Goal: Transaction & Acquisition: Book appointment/travel/reservation

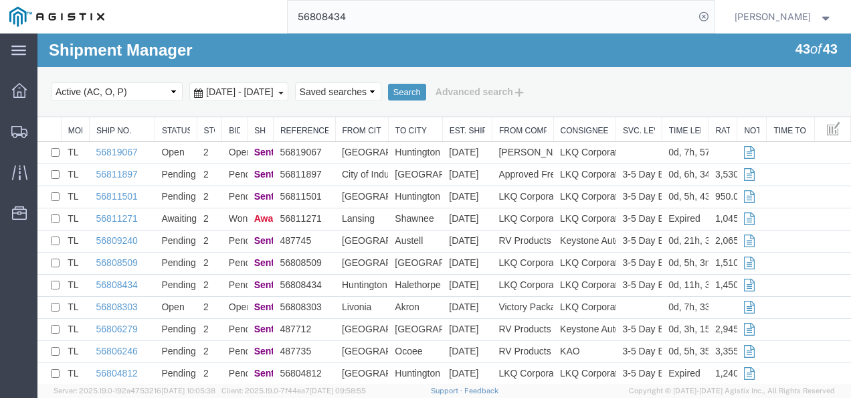
click at [387, 9] on input "56808434" at bounding box center [491, 17] width 407 height 32
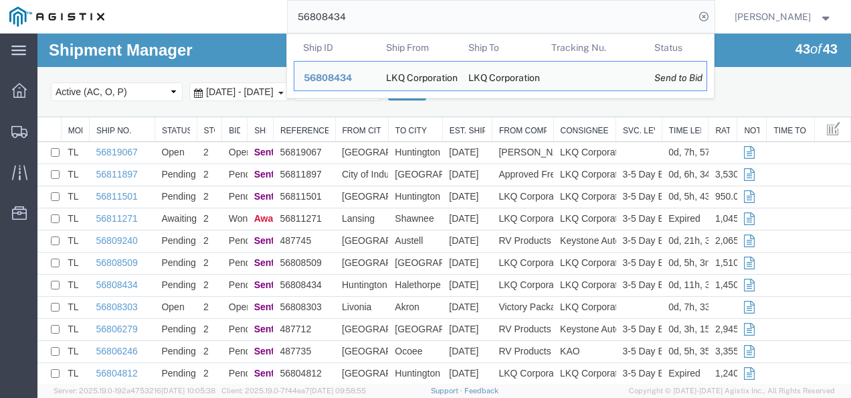
click at [387, 9] on input "56808434" at bounding box center [491, 17] width 407 height 32
paste input "5"
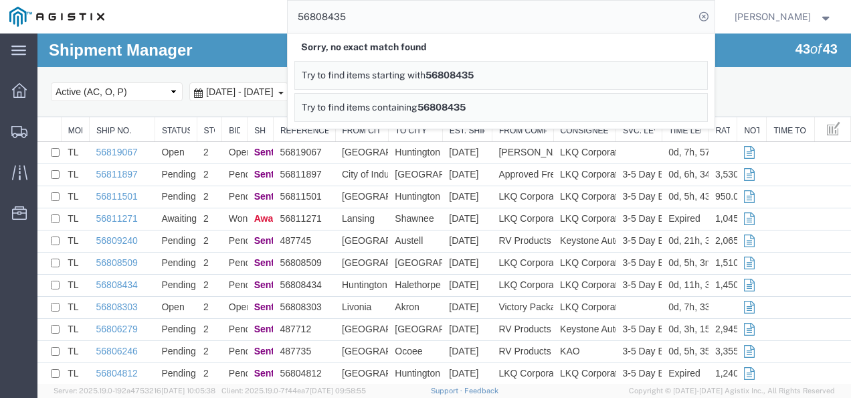
drag, startPoint x: 373, startPoint y: 21, endPoint x: 299, endPoint y: 19, distance: 74.3
click at [302, 19] on input "56808435" at bounding box center [491, 17] width 407 height 32
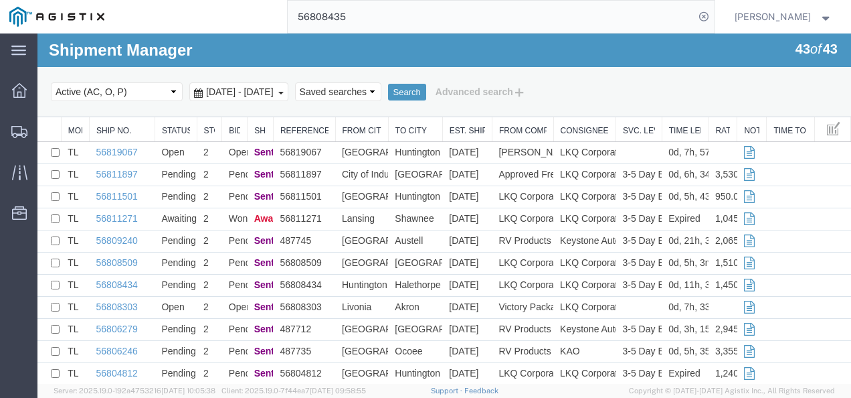
drag, startPoint x: 410, startPoint y: 17, endPoint x: 185, endPoint y: 12, distance: 224.3
click at [188, 13] on div "56808435" at bounding box center [414, 16] width 601 height 33
paste input "20353"
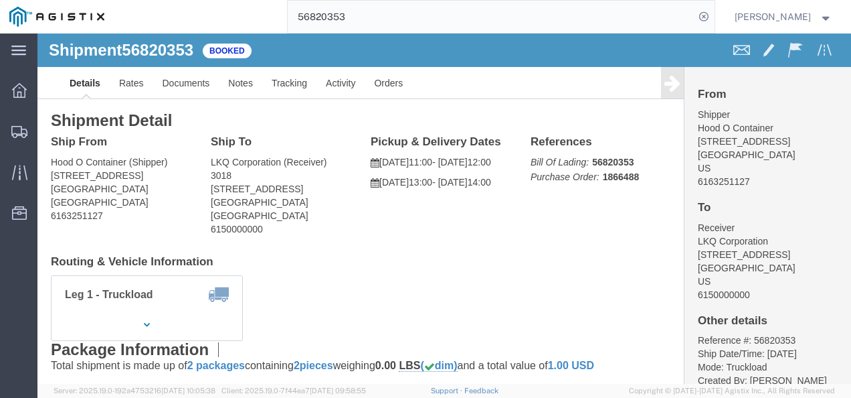
click div "Ship From Hood O Container (Shipper) 2102 Avastar Pkwy NW Grand Rapids, MI 4954…"
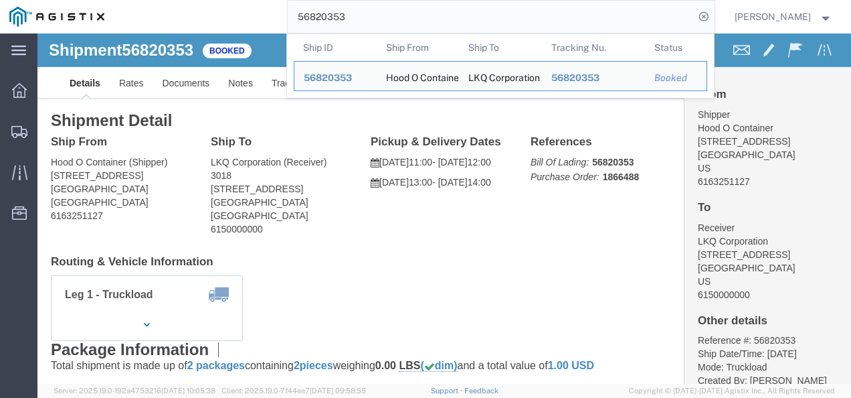
click at [371, 12] on input "56820353" at bounding box center [491, 17] width 407 height 32
paste input "08434"
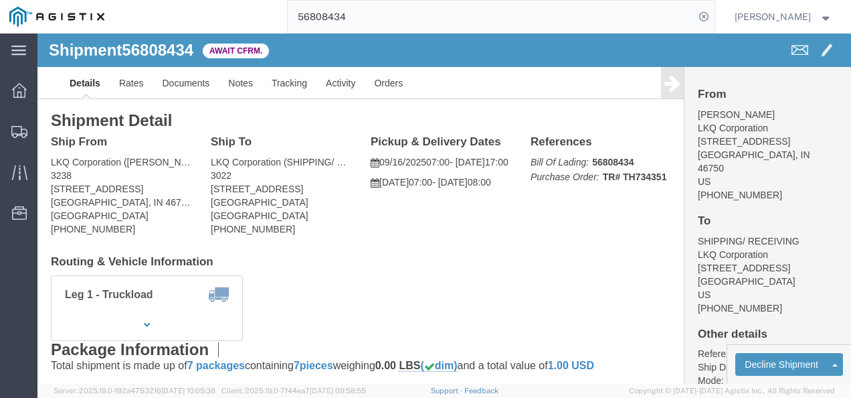
click div "Shipment Detail Ship From LKQ Corporation (DEE SNEAD) 3238 1870 Riverfork Drive…"
drag, startPoint x: 407, startPoint y: 205, endPoint x: 466, endPoint y: 341, distance: 148.7
click div "Ship From LKQ Corporation (DEE SNEAD) 3238 1870 Riverfork Drive W Huntington, I…"
click at [361, 17] on input "56808434" at bounding box center [491, 17] width 407 height 32
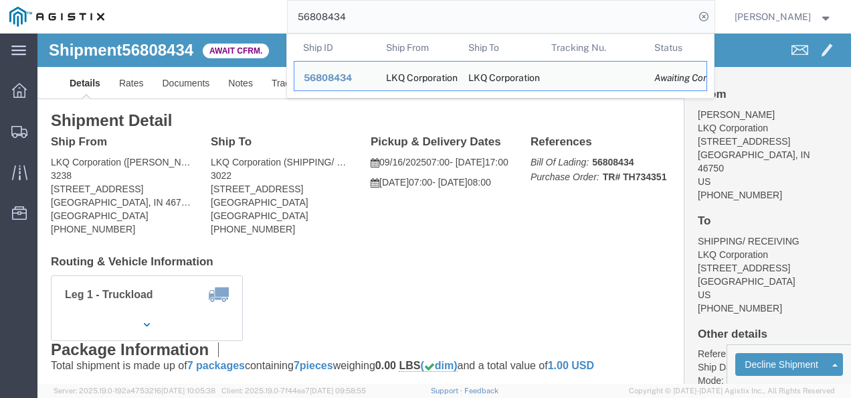
drag, startPoint x: 346, startPoint y: 19, endPoint x: 311, endPoint y: 45, distance: 44.0
click at [317, 28] on input "56808434" at bounding box center [491, 17] width 407 height 32
click at [312, 45] on th "Ship ID" at bounding box center [335, 47] width 83 height 27
click at [315, 45] on th "Ship ID" at bounding box center [335, 47] width 83 height 27
click at [341, 13] on input "56808434" at bounding box center [491, 17] width 407 height 32
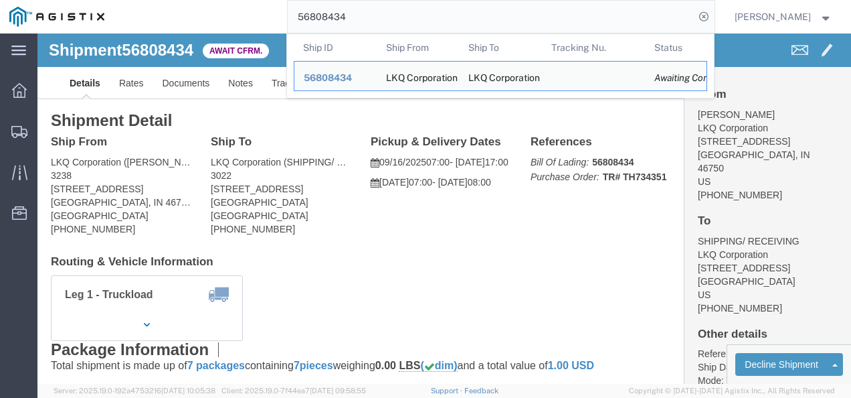
click at [348, 8] on input "56808434" at bounding box center [491, 17] width 407 height 32
click at [350, 7] on input "56808434" at bounding box center [491, 17] width 407 height 32
click at [352, 5] on input "56808434" at bounding box center [491, 17] width 407 height 32
click at [353, 5] on input "56808434" at bounding box center [491, 17] width 407 height 32
click at [353, 11] on input "56808434" at bounding box center [491, 17] width 407 height 32
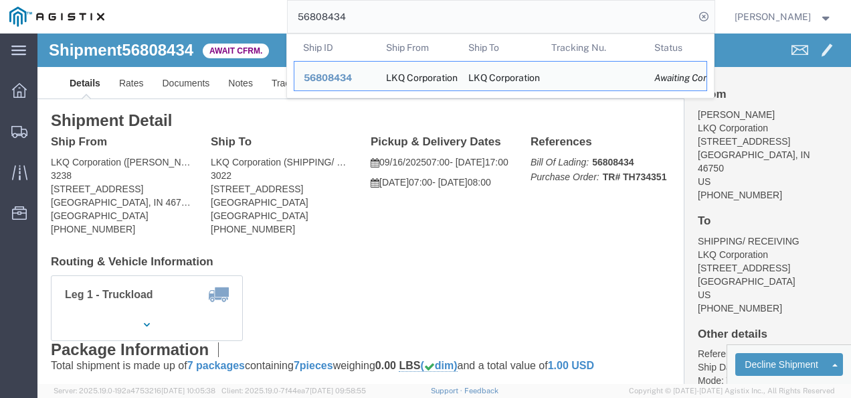
click at [353, 11] on input "56808434" at bounding box center [491, 17] width 407 height 32
drag, startPoint x: 353, startPoint y: 11, endPoint x: 308, endPoint y: 35, distance: 50.9
click at [332, 23] on input "56808434" at bounding box center [491, 17] width 407 height 32
paste input "19640"
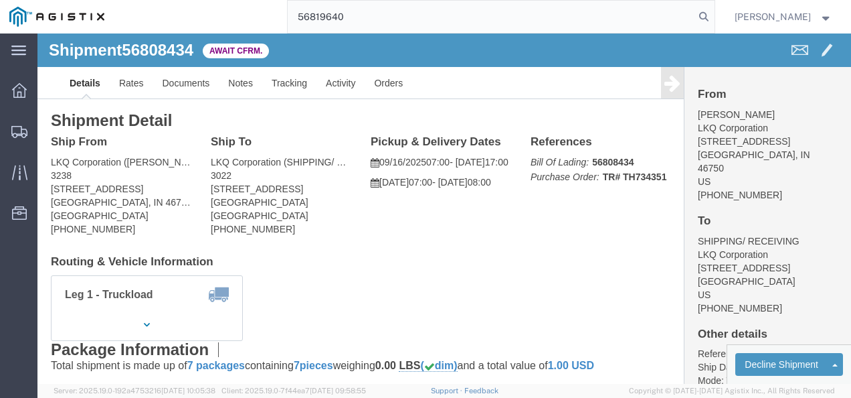
type input "56819640"
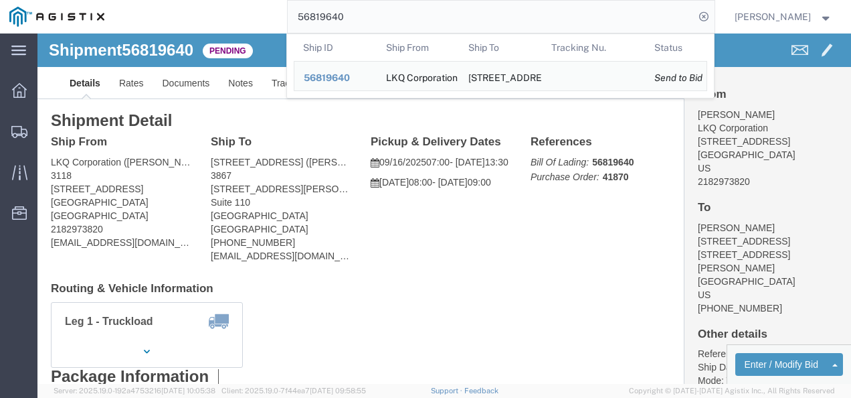
drag, startPoint x: 383, startPoint y: 255, endPoint x: 388, endPoint y: 230, distance: 25.3
click div "Ship From LKQ Corporation (Mark Tabor) 3118 2110 South10TH Street Brainerd, MN …"
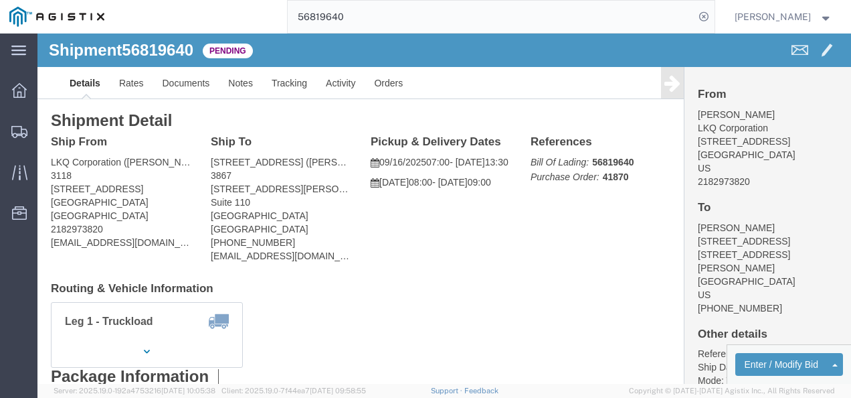
click div "Leg 1 - Truckload Vehicle 1: Standard Dry Van (53 Feet) Number of trucks: 1"
click link "Rates"
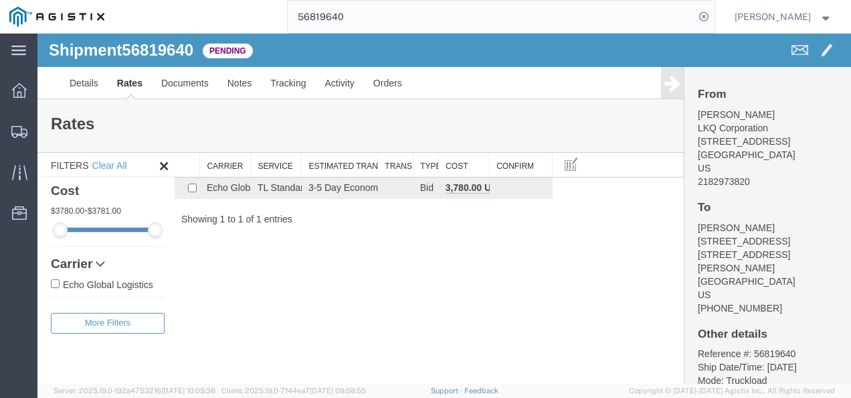
click at [384, 264] on div "Shipment 56819640 1 of 1 Pending Details Rates Documents Notes Tracking Activit…" at bounding box center [444, 208] width 814 height 350
click at [80, 76] on link "Details" at bounding box center [84, 83] width 48 height 32
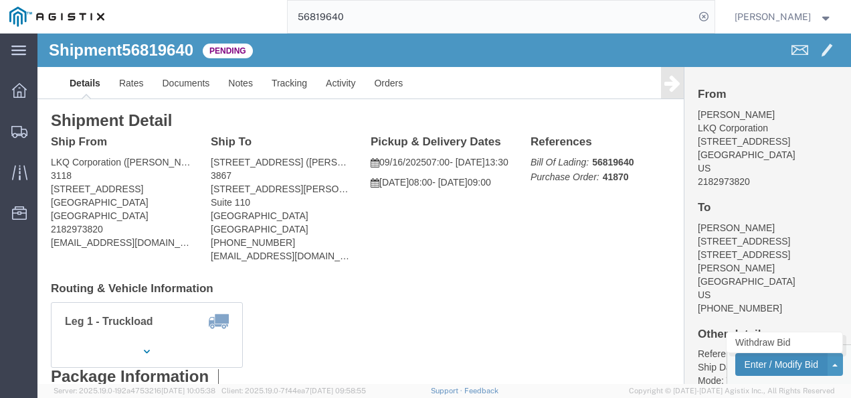
click button "Enter / Modify Bid"
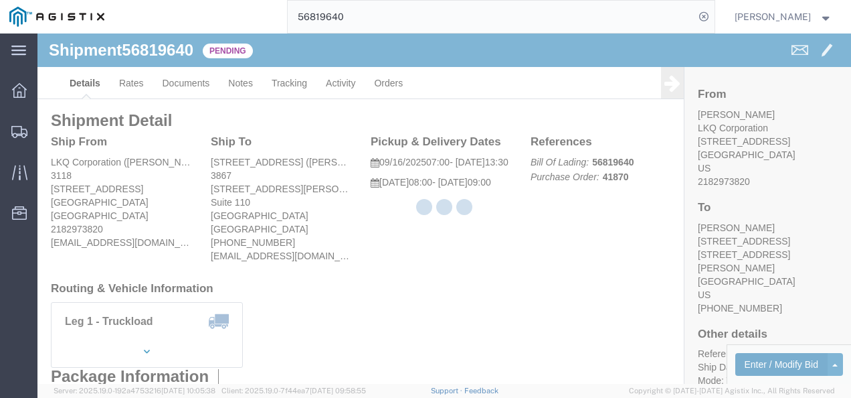
select select "4622"
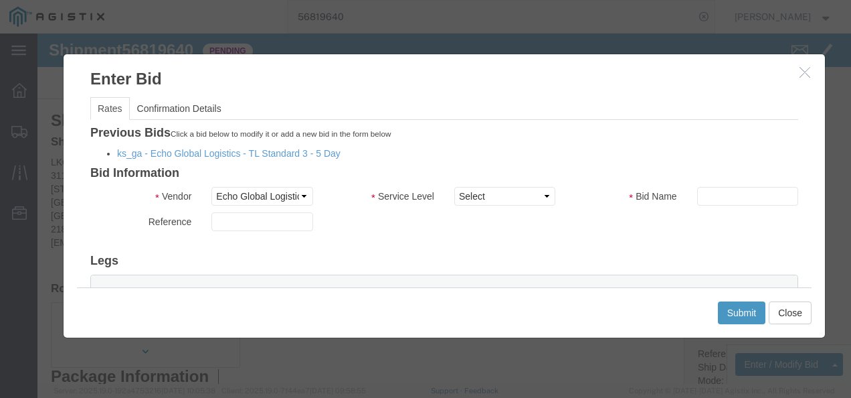
click div "Previous Bids Click a bid below to modify it or add a new bid in the form below…"
click link "ks_ga - Echo Global Logistics - TL Standard 3 - 5 Day"
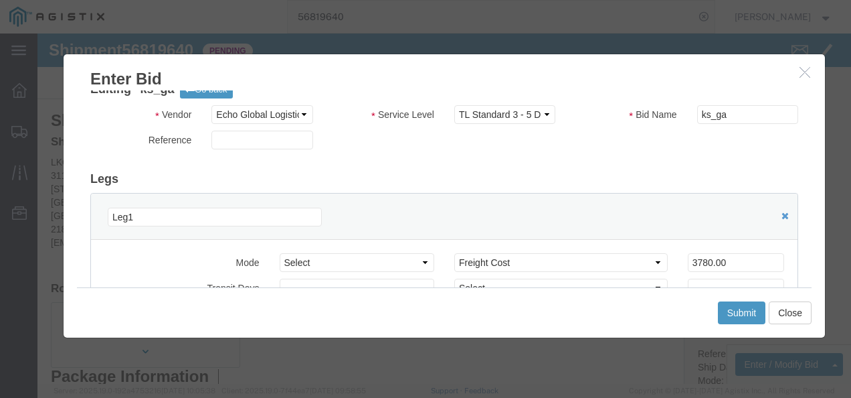
scroll to position [67, 0]
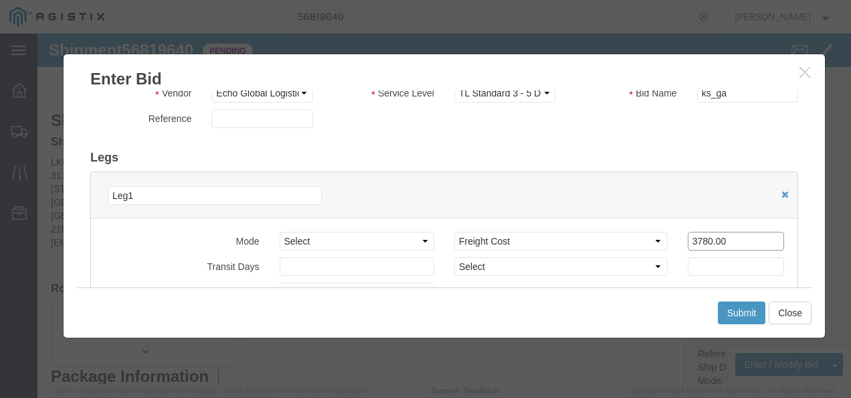
drag, startPoint x: 700, startPoint y: 211, endPoint x: 528, endPoint y: 203, distance: 172.2
click div "Select 2 Day Service 3 Axle Winch Truck 3 to 5 Day Service 96L Domestic Flat Ra…"
type input "3000"
click button "Submit"
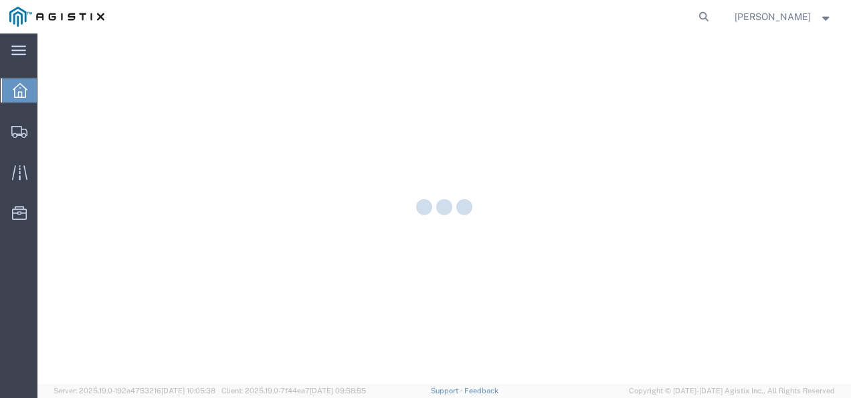
click at [562, 322] on div at bounding box center [444, 208] width 814 height 350
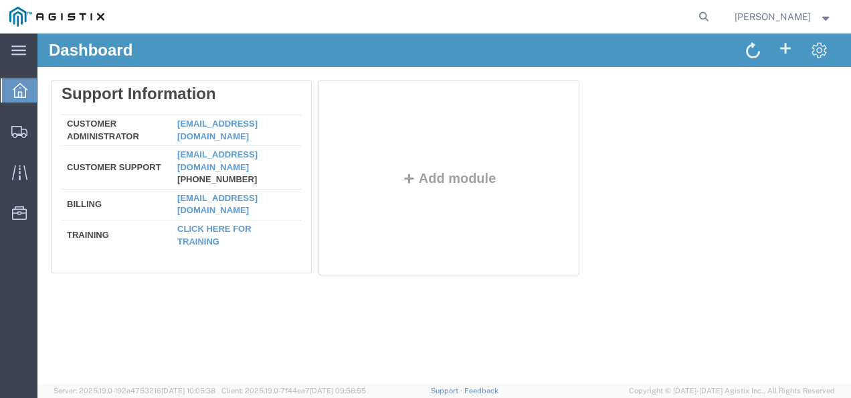
click at [643, 176] on div "Delete Support Information Customer Administrator custadmin@agistix.com Custome…" at bounding box center [444, 180] width 787 height 201
click at [711, 13] on icon at bounding box center [704, 16] width 19 height 19
paste input "56819640"
type input "56819640"
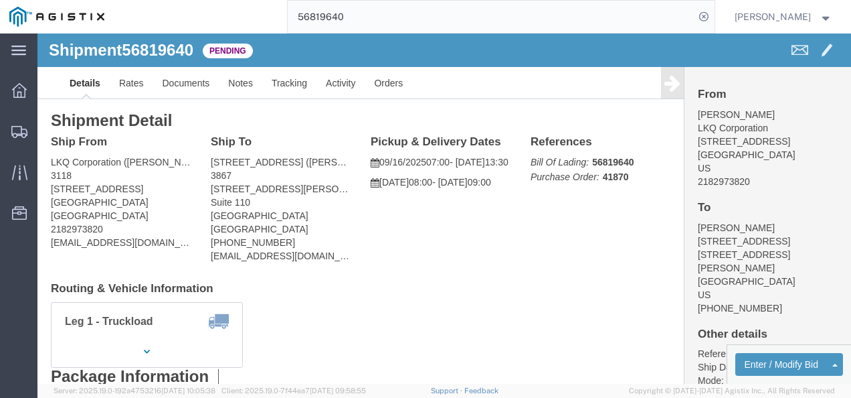
click div "Leg 1 - Truckload Vehicle 1: Standard Dry Van (53 Feet) Number of trucks: 1"
click button "Enter / Modify Bid"
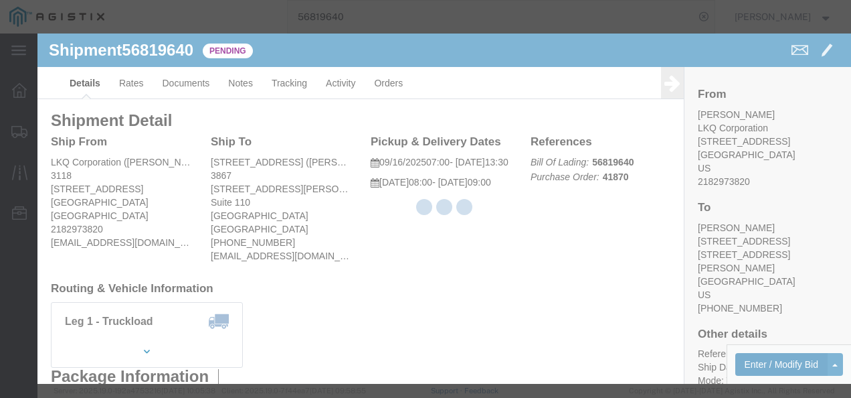
select select "4622"
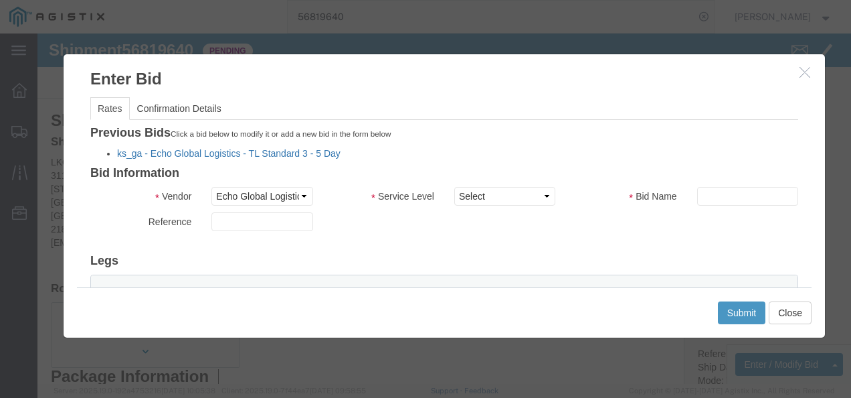
click link "ks_ga - Echo Global Logistics - TL Standard 3 - 5 Day"
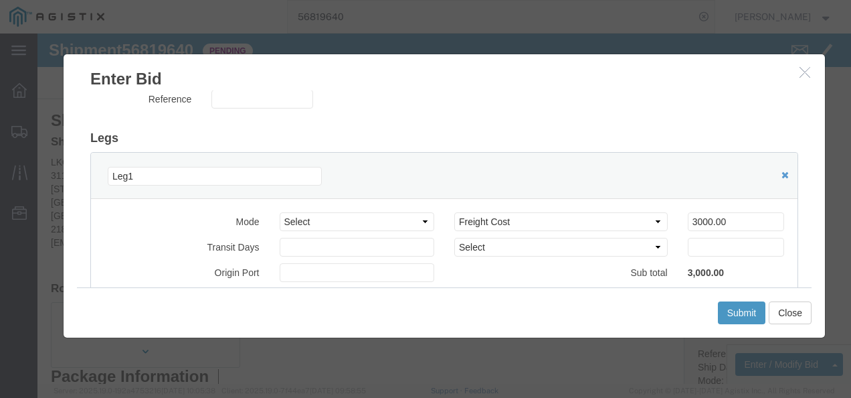
scroll to position [134, 0]
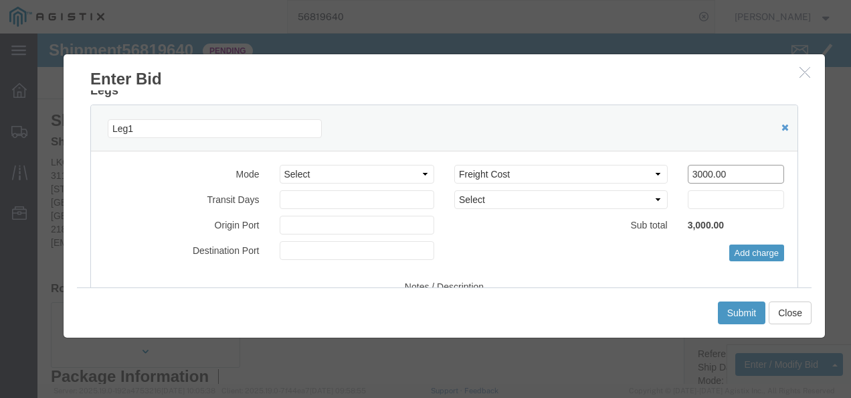
drag, startPoint x: 687, startPoint y: 139, endPoint x: 518, endPoint y: 131, distance: 169.5
click div "Select 2 Day Service 3 Axle Winch Truck 3 to 5 Day Service 96L Domestic Flat Ra…"
type input "1800"
click button "Submit"
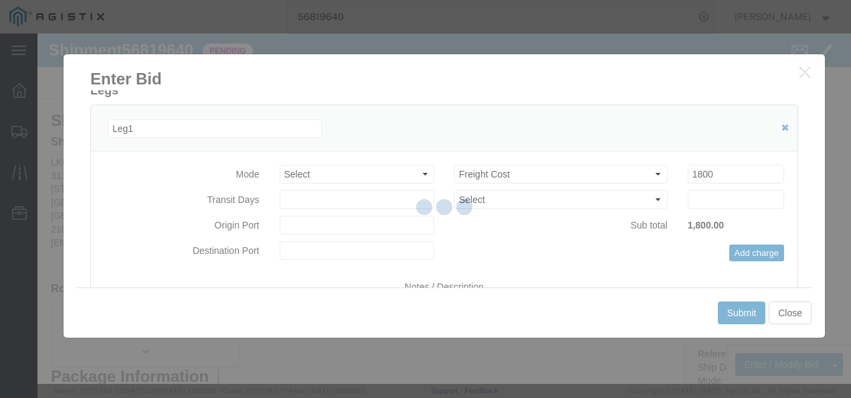
click at [735, 309] on div at bounding box center [444, 208] width 814 height 350
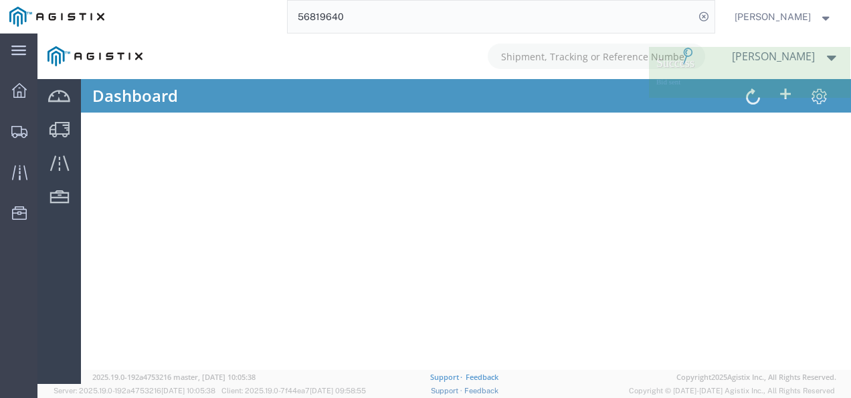
scroll to position [0, 0]
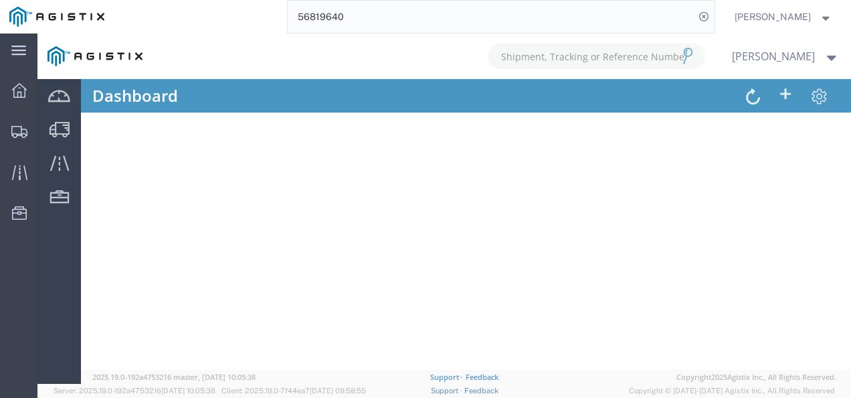
click at [454, 214] on div at bounding box center [444, 208] width 814 height 350
click at [391, 17] on input "56819640" at bounding box center [491, 17] width 407 height 32
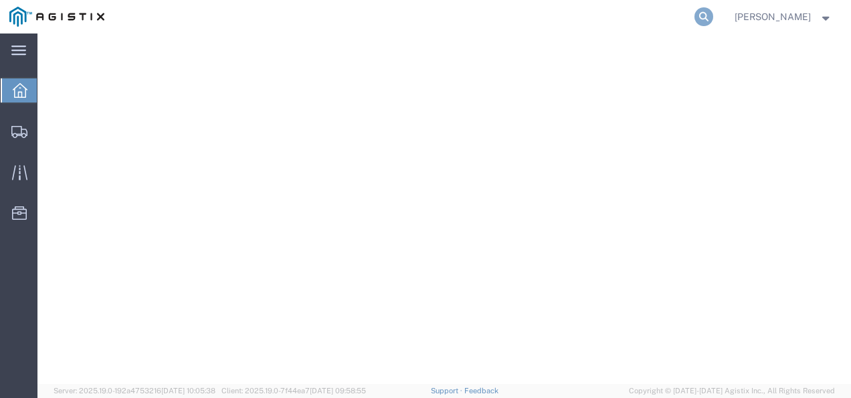
click at [714, 20] on icon at bounding box center [704, 16] width 19 height 19
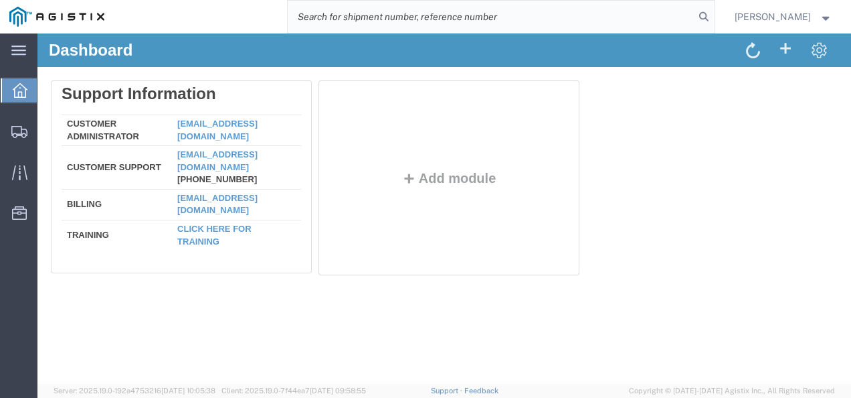
paste input "56819640"
type input "56819640"
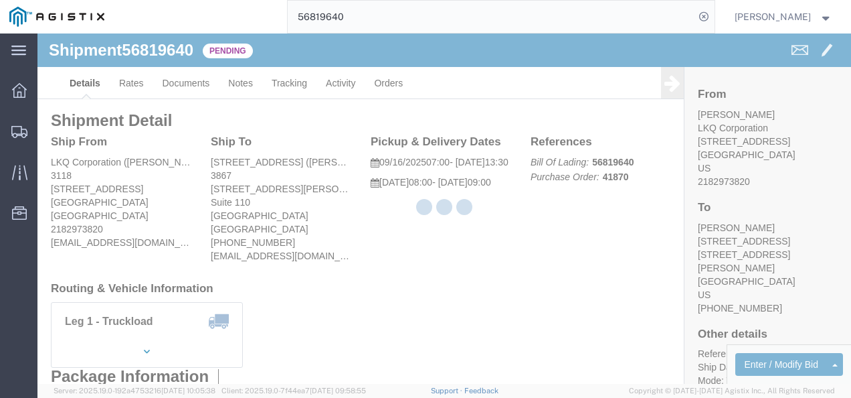
click div "Ship From LKQ Corporation ([PERSON_NAME]) 3118 [STREET_ADDRESS] 2182973820 [EMA…"
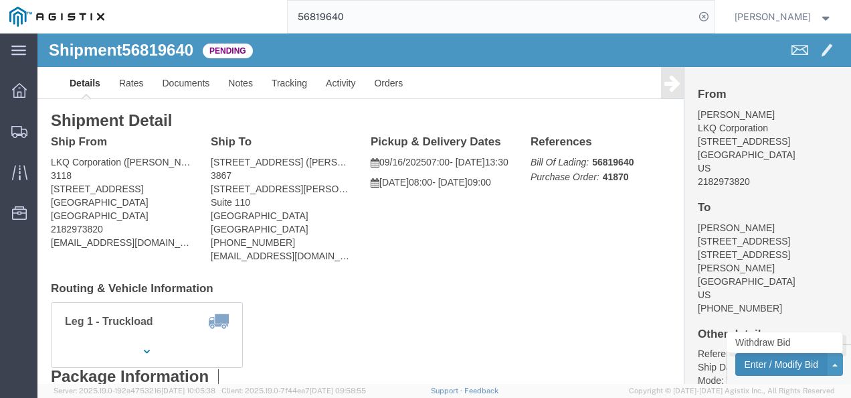
click button "Enter / Modify Bid"
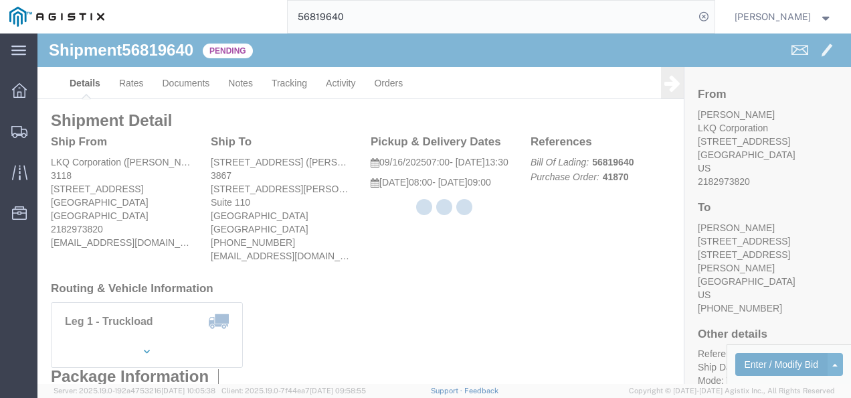
select select "4622"
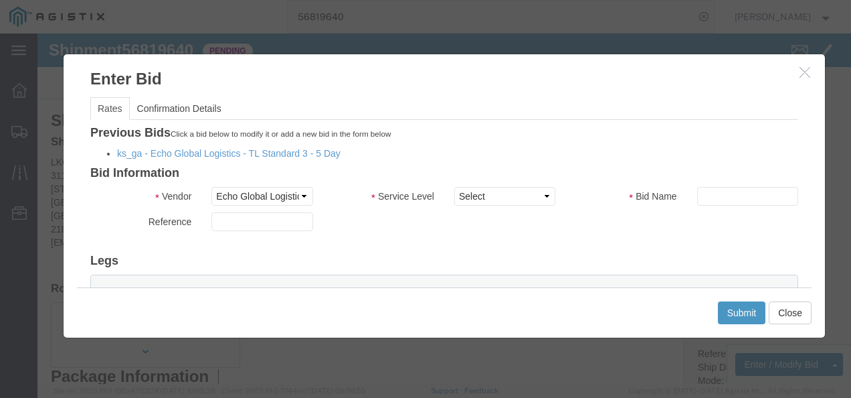
click div "Previous Bids Click a bid below to modify it or add a new bid in the form below…"
click link "ks_ga - Echo Global Logistics - TL Standard 3 - 5 Day"
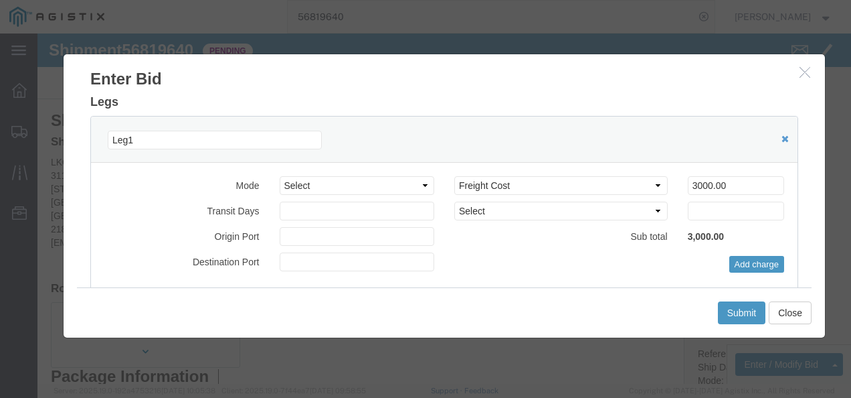
scroll to position [134, 0]
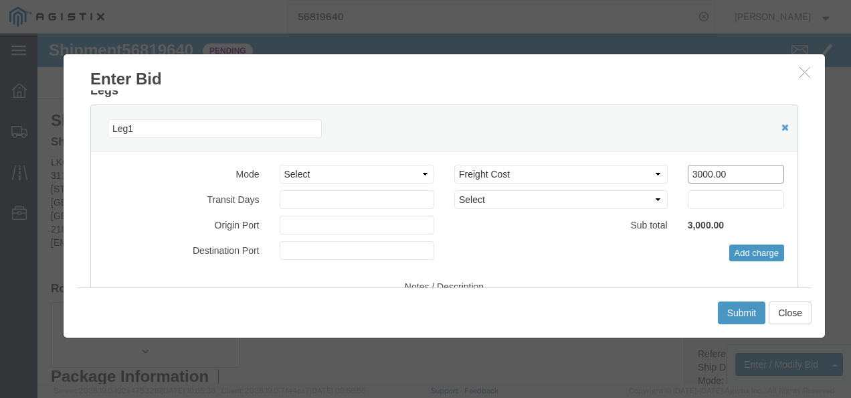
drag, startPoint x: 691, startPoint y: 138, endPoint x: 461, endPoint y: 139, distance: 230.9
click div "Select 2 Day Service 3 Axle Winch Truck 3 to 5 Day Service 96L Domestic Flat Ra…"
type input "1800"
click button "Submit"
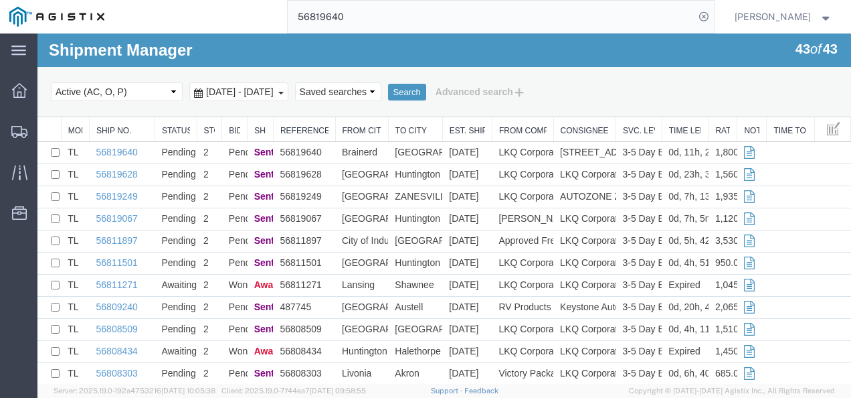
click at [385, 11] on input "56819640" at bounding box center [491, 17] width 407 height 32
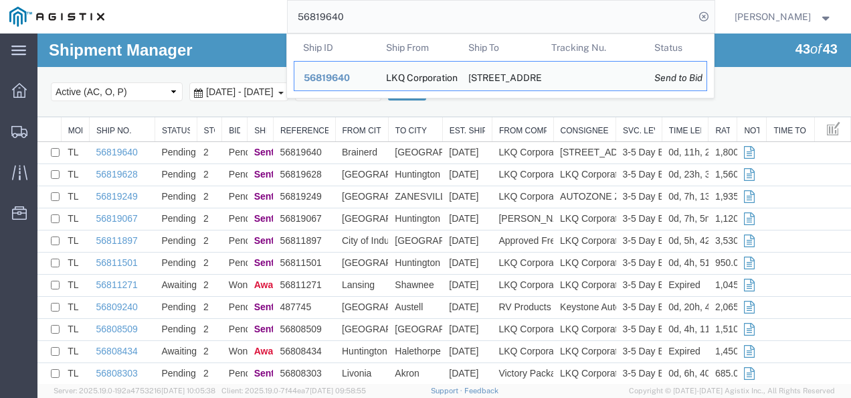
click at [385, 11] on input "56819640" at bounding box center [491, 17] width 407 height 32
paste input "719233"
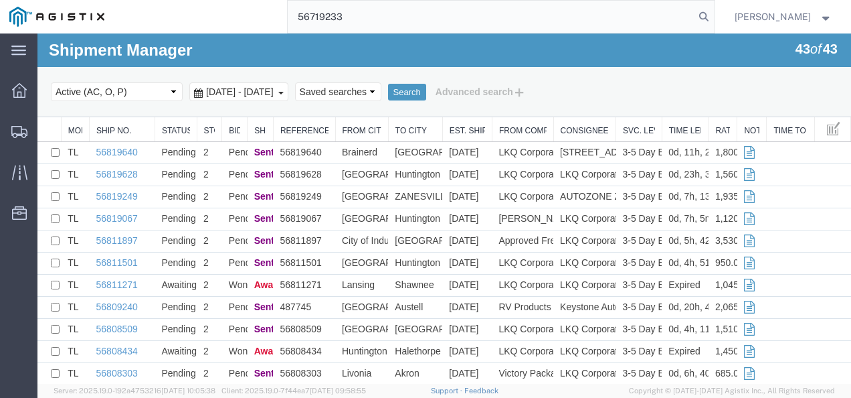
type input "56719233"
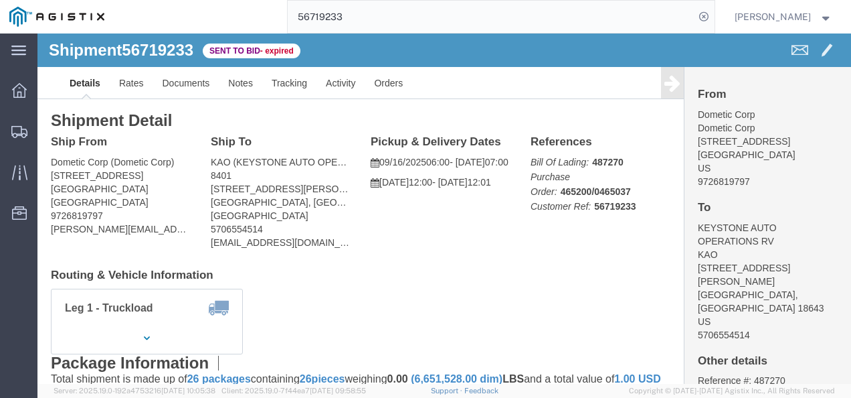
click div "Leg 1 - Truckload Vehicle 1: Standard Dry Van (53 Feet) Number of trucks: 1"
click link "Rates"
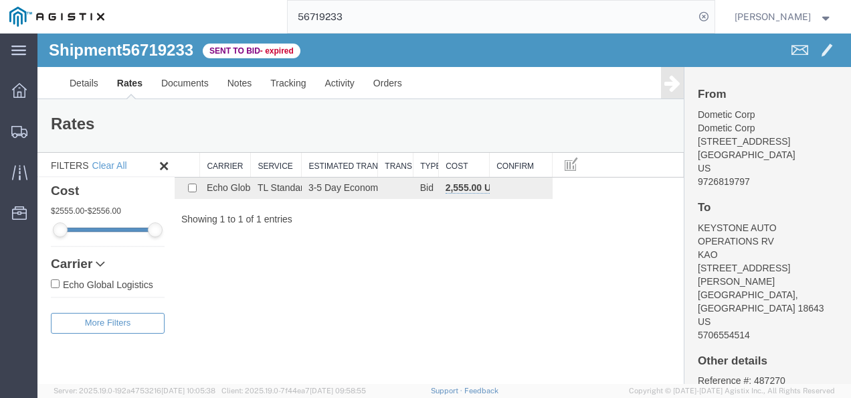
click at [463, 260] on div "Shipment 56719233 1 of 1 Sent to Bid - expired Details Rates Documents Notes Tr…" at bounding box center [444, 208] width 814 height 350
click at [75, 80] on link "Details" at bounding box center [84, 83] width 48 height 32
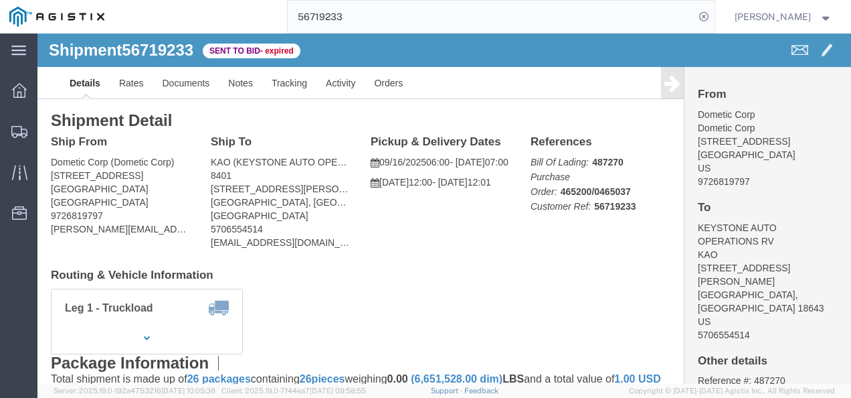
click div "Ship From Dometic Corp (Dometic Corp) 2710 N Forum Dr Grand Prairie, TX 75052 U…"
drag, startPoint x: 494, startPoint y: 262, endPoint x: 247, endPoint y: 151, distance: 270.6
click div "Leg 1 - Truckload Vehicle 1: Standard Dry Van (53 Feet) Number of trucks: 1"
click span "56719233"
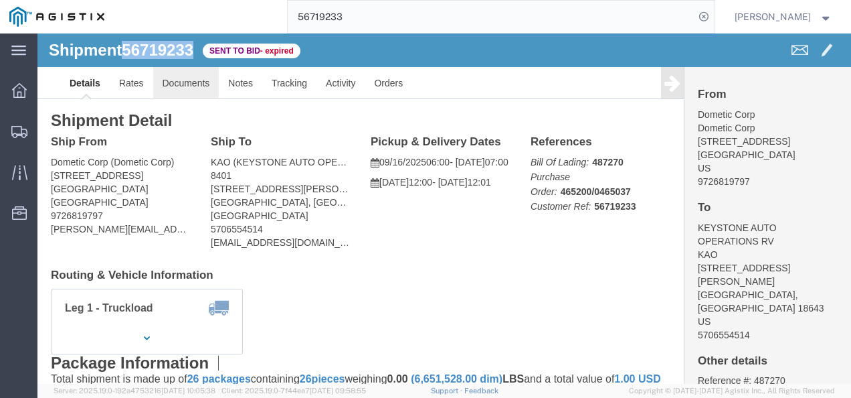
copy span "56719233"
click div "Leg 1 - Truckload Vehicle 1: Standard Dry Van (53 Feet) Number of trucks: 1"
click h4 "Routing & Vehicle Information"
click at [46, 133] on span "Shipments" at bounding box center [41, 131] width 9 height 27
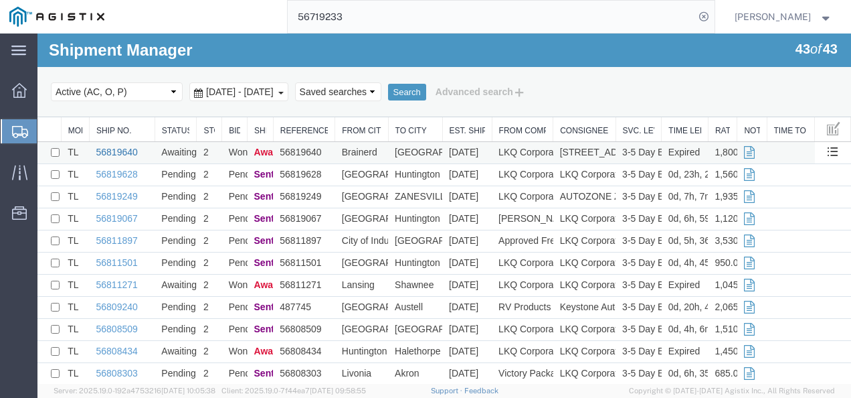
drag, startPoint x: 107, startPoint y: 149, endPoint x: 50, endPoint y: 177, distance: 64.1
click at [107, 149] on link "56819640" at bounding box center [117, 152] width 42 height 11
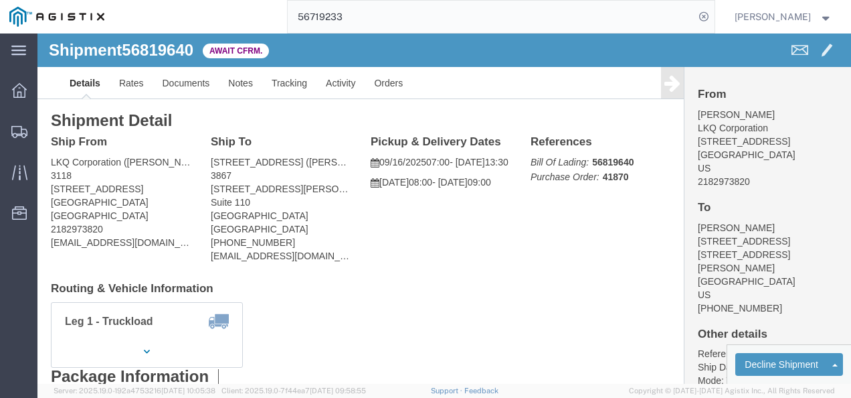
drag, startPoint x: 312, startPoint y: 242, endPoint x: 171, endPoint y: 118, distance: 187.8
click div "Ship To 3867 West Sacramento (Gene Paiz) 3867 3520 Carlin Drive Suite 110 West …"
click link "Rates"
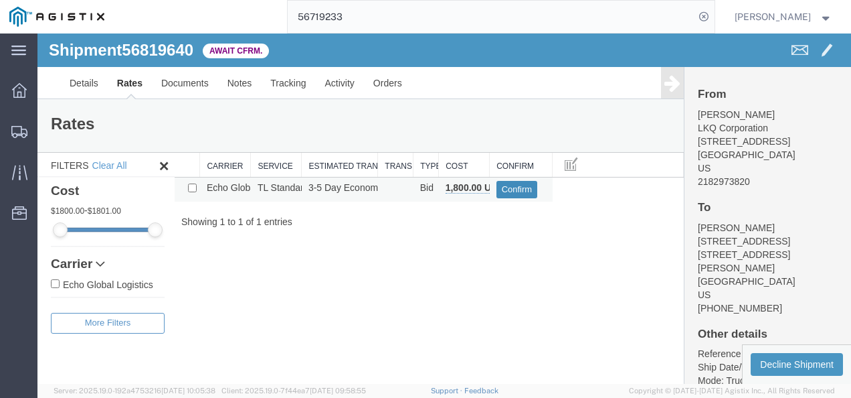
click at [503, 187] on button "Confirm" at bounding box center [518, 189] width 42 height 17
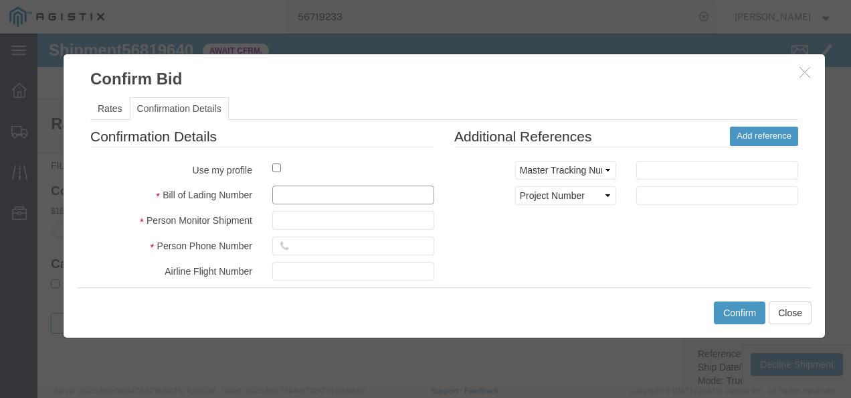
click at [343, 185] on input "text" at bounding box center [353, 194] width 162 height 19
type input "109827397378"
type input "987219837219837987"
type input "79821739219873"
drag, startPoint x: 557, startPoint y: 262, endPoint x: 717, endPoint y: 315, distance: 168.7
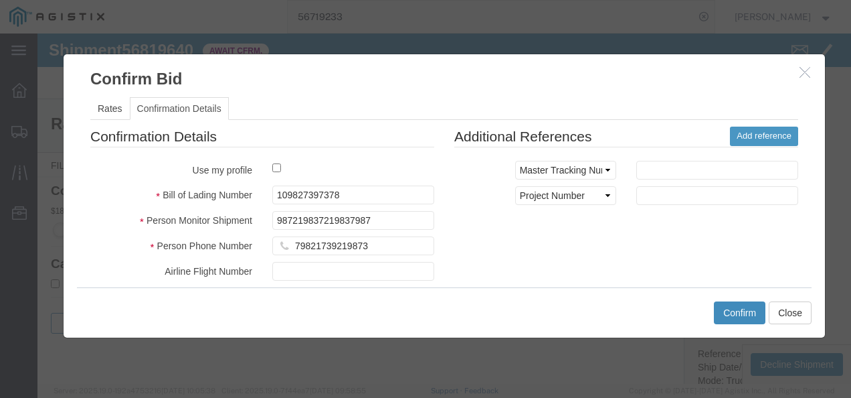
click at [562, 262] on div "Confirmation Details Use my profile Bill of Lading Number 109827397378 Person M…" at bounding box center [444, 283] width 728 height 313
click at [734, 312] on button "Confirm" at bounding box center [740, 312] width 52 height 23
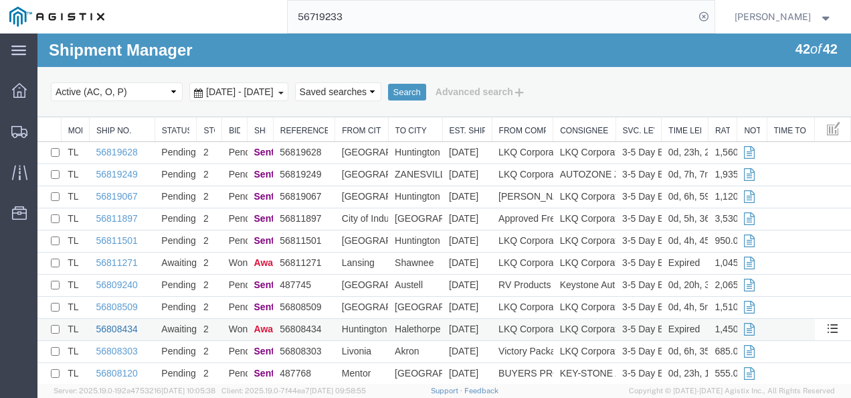
click at [112, 333] on link "56808434" at bounding box center [117, 328] width 42 height 11
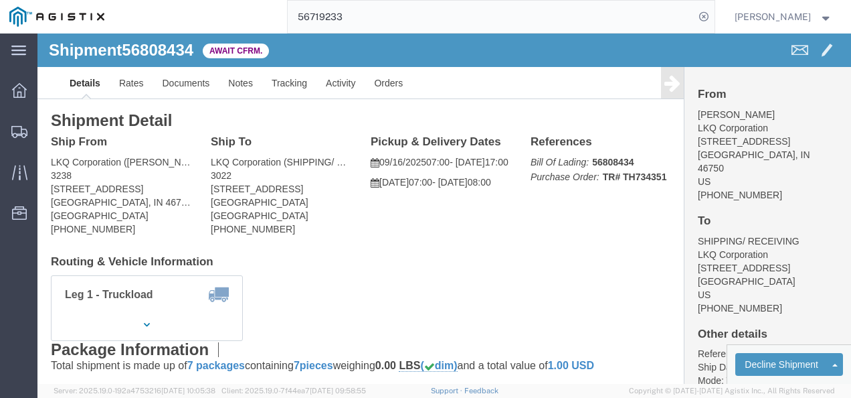
click h4 "Routing & Vehicle Information"
click link "Rates"
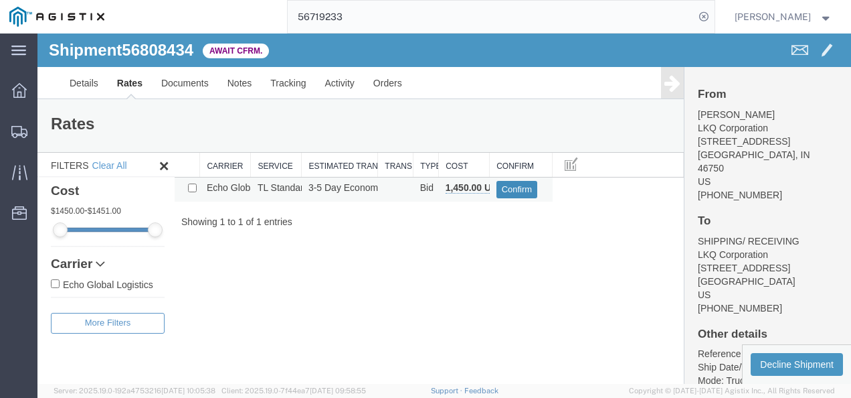
click at [508, 187] on button "Confirm" at bounding box center [518, 189] width 42 height 17
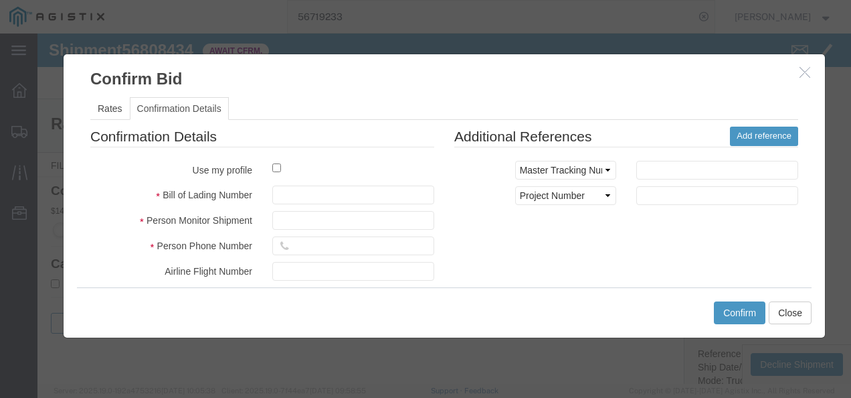
click at [348, 203] on fieldset "Confirmation Details Use my profile Bill of Lading Number Person Monitor Shipme…" at bounding box center [262, 283] width 344 height 313
click at [347, 185] on input "text" at bounding box center [353, 194] width 162 height 19
type input "09i2138217398789"
type input "87219387213987"
type input "98712398721387"
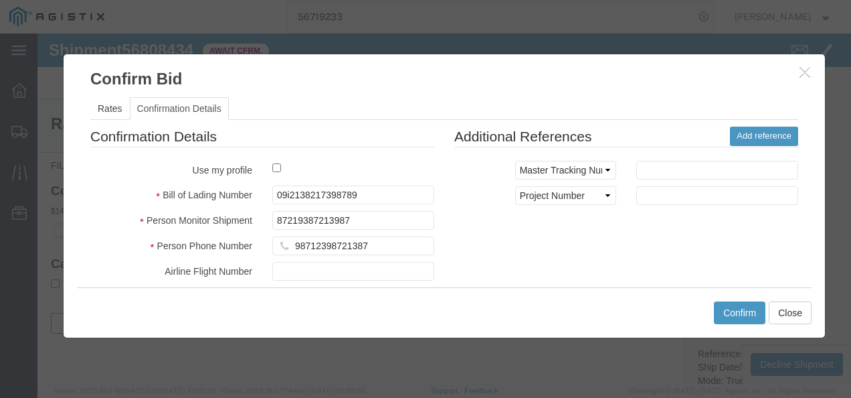
drag, startPoint x: 569, startPoint y: 272, endPoint x: 582, endPoint y: 282, distance: 16.7
click at [569, 272] on div "Confirmation Details Use my profile Bill of Lading Number 09i2138217398789 Pers…" at bounding box center [444, 283] width 728 height 313
click at [733, 310] on button "Confirm" at bounding box center [740, 312] width 52 height 23
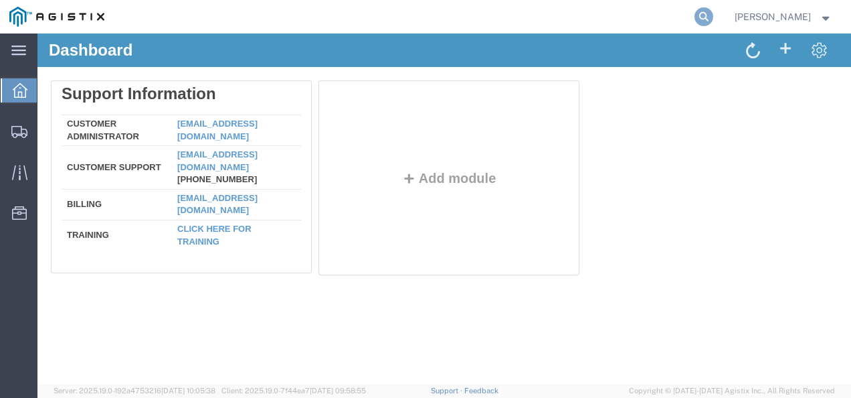
click at [714, 12] on icon at bounding box center [704, 16] width 19 height 19
click at [46, 122] on span "Shipments" at bounding box center [41, 131] width 9 height 27
